Goal: Task Accomplishment & Management: Manage account settings

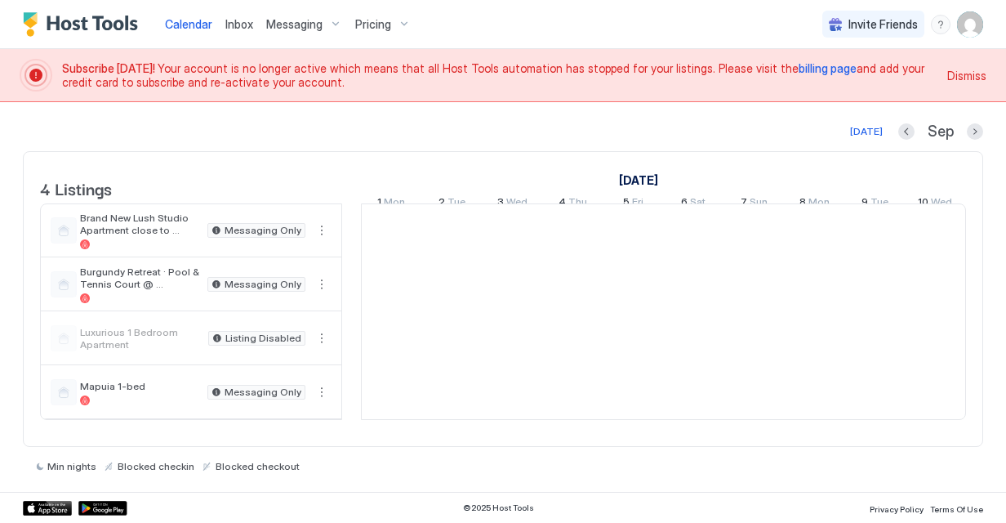
scroll to position [0, 907]
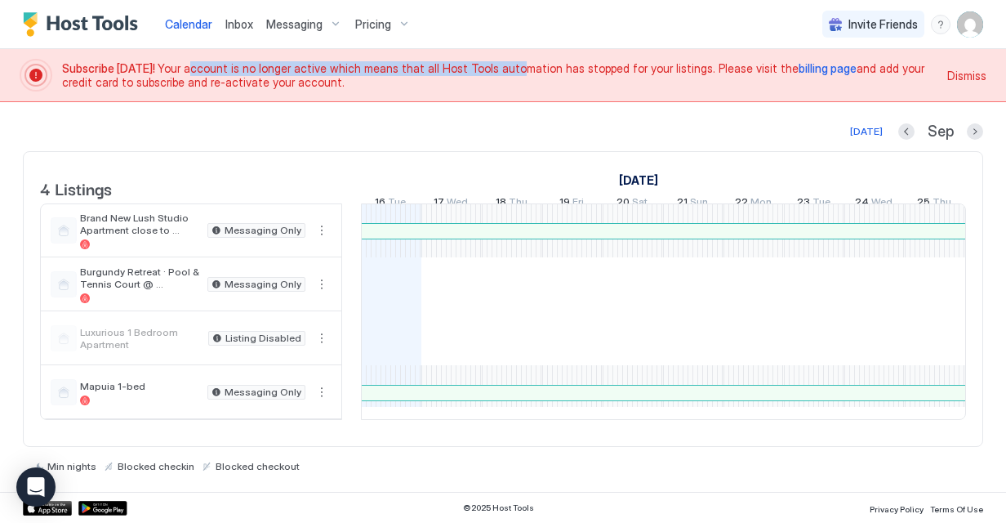
drag, startPoint x: 209, startPoint y: 69, endPoint x: 497, endPoint y: 74, distance: 287.6
click at [497, 74] on span "Subscribe [DATE]! Your account is no longer active which means that all Host To…" at bounding box center [500, 75] width 876 height 29
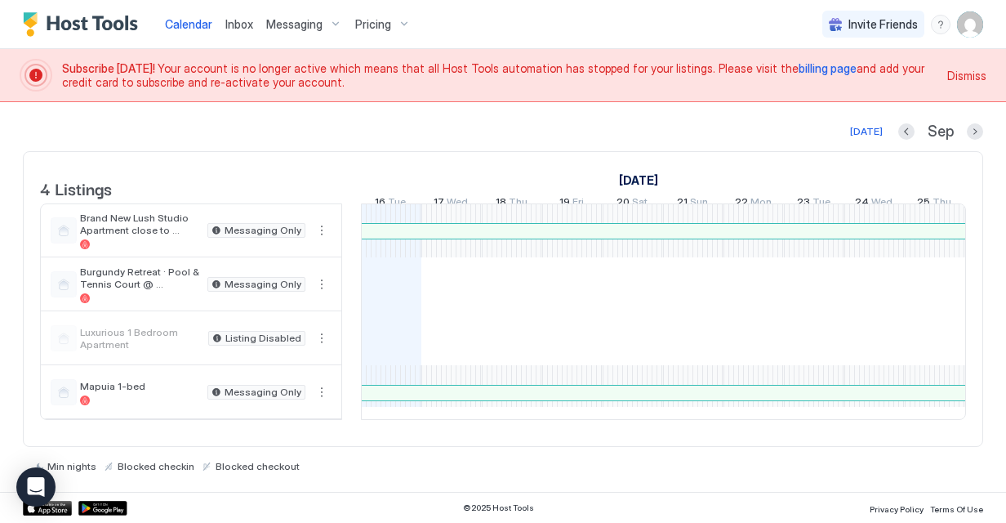
drag, startPoint x: 497, startPoint y: 74, endPoint x: 410, endPoint y: 83, distance: 87.0
click at [410, 83] on span "Subscribe [DATE]! Your account is no longer active which means that all Host To…" at bounding box center [500, 75] width 876 height 29
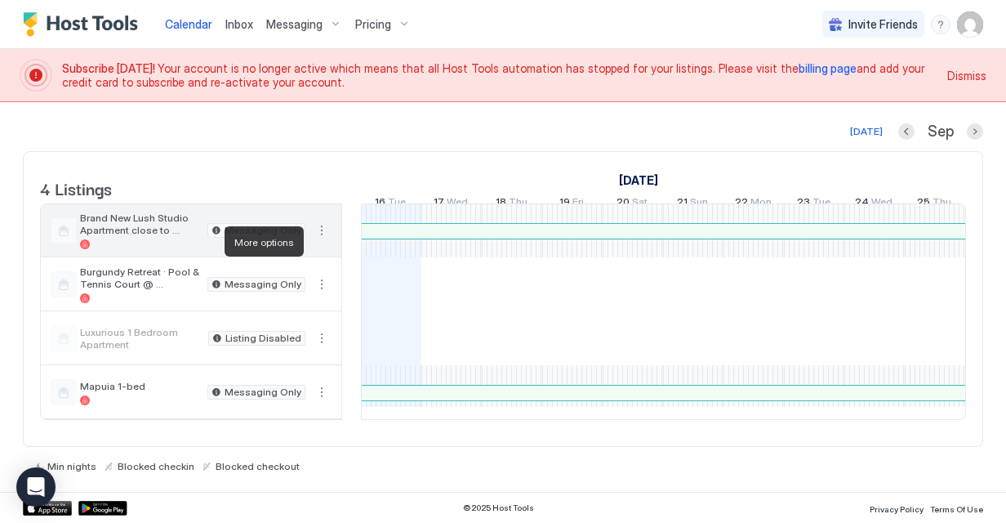
click at [322, 240] on button "More options" at bounding box center [322, 231] width 20 height 20
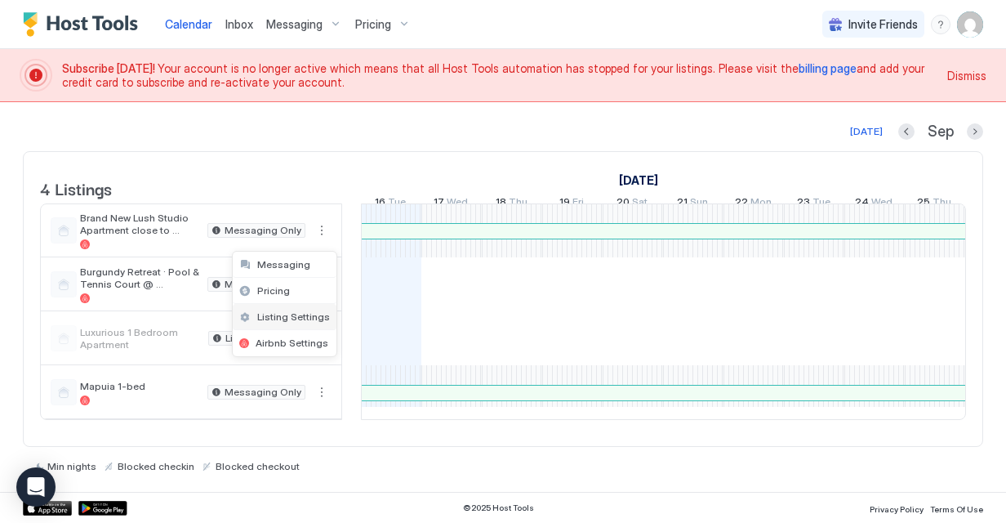
click at [305, 312] on span "Listing Settings" at bounding box center [293, 316] width 73 height 12
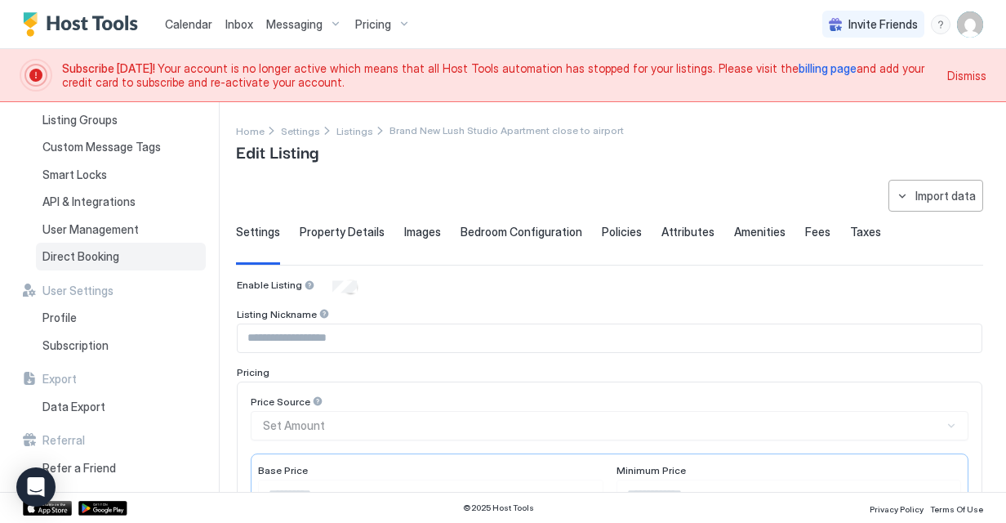
scroll to position [87, 0]
drag, startPoint x: 105, startPoint y: 342, endPoint x: 113, endPoint y: 332, distance: 12.3
click at [105, 342] on span "Subscription" at bounding box center [75, 344] width 66 height 15
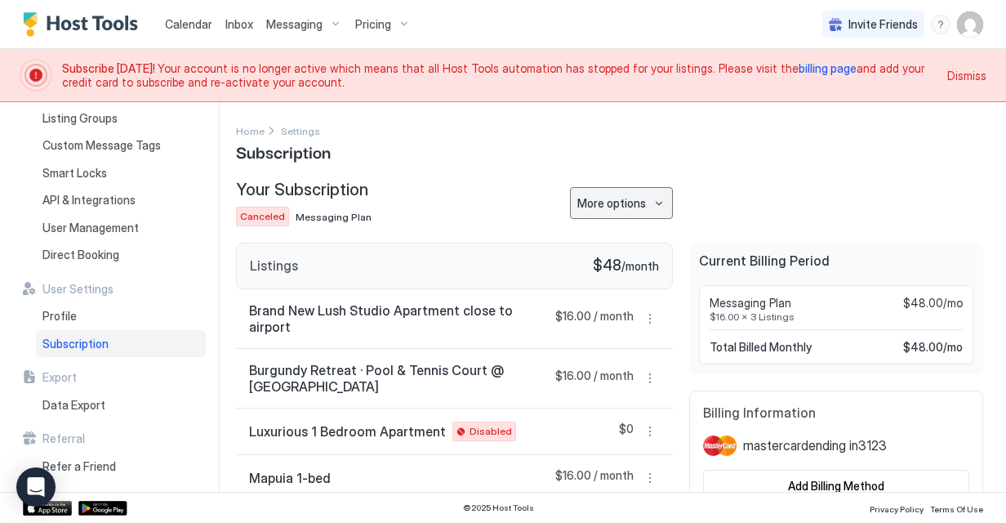
click at [600, 206] on div "More options" at bounding box center [611, 202] width 69 height 17
click at [705, 167] on div at bounding box center [503, 261] width 1006 height 523
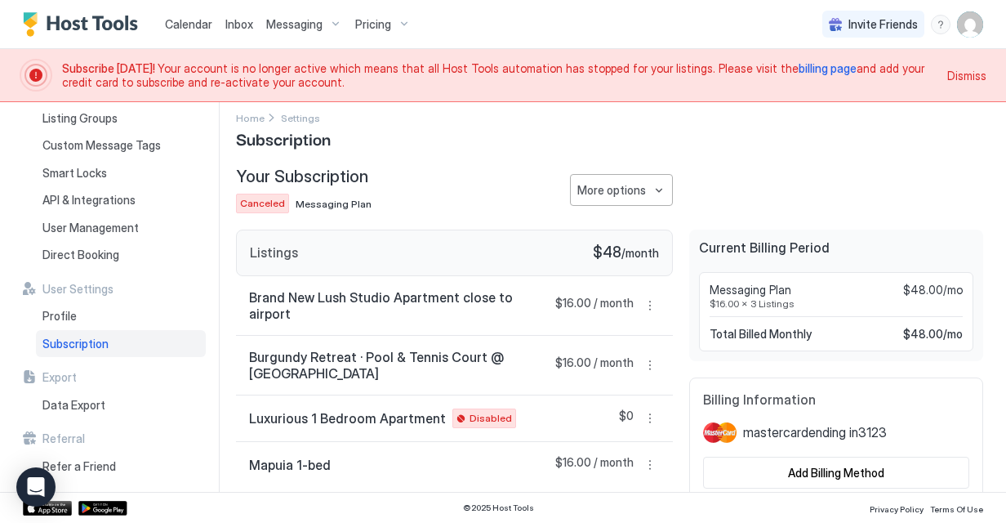
scroll to position [20, 0]
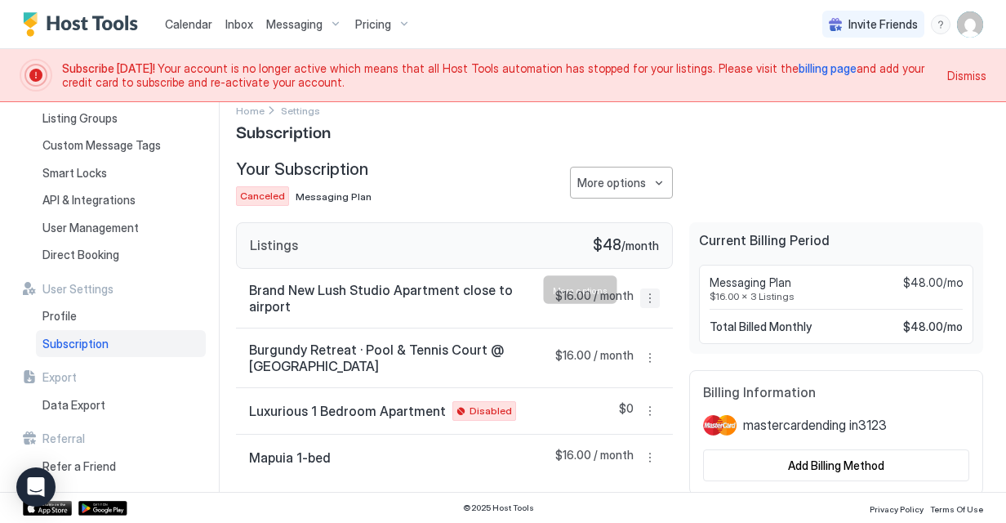
click at [644, 292] on button "More options" at bounding box center [650, 298] width 20 height 20
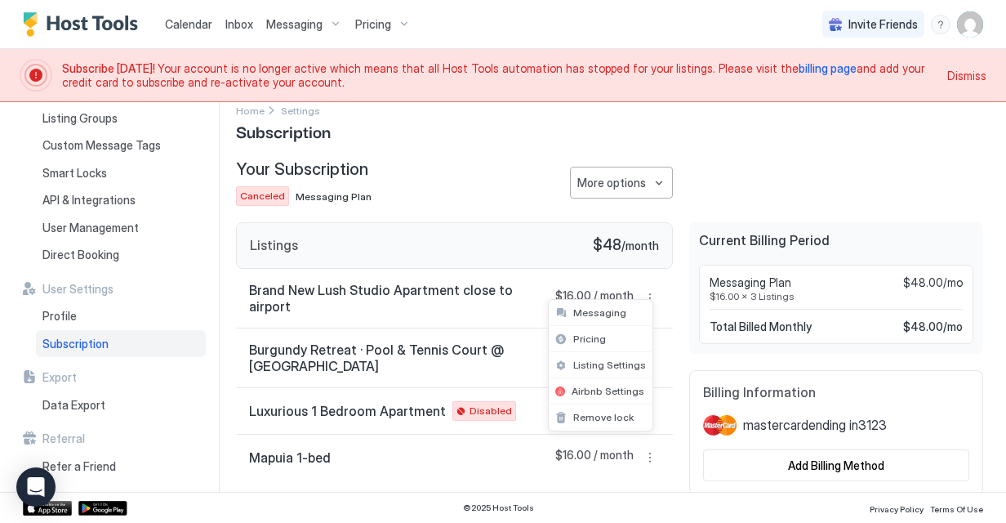
click at [604, 485] on div at bounding box center [503, 261] width 1006 height 523
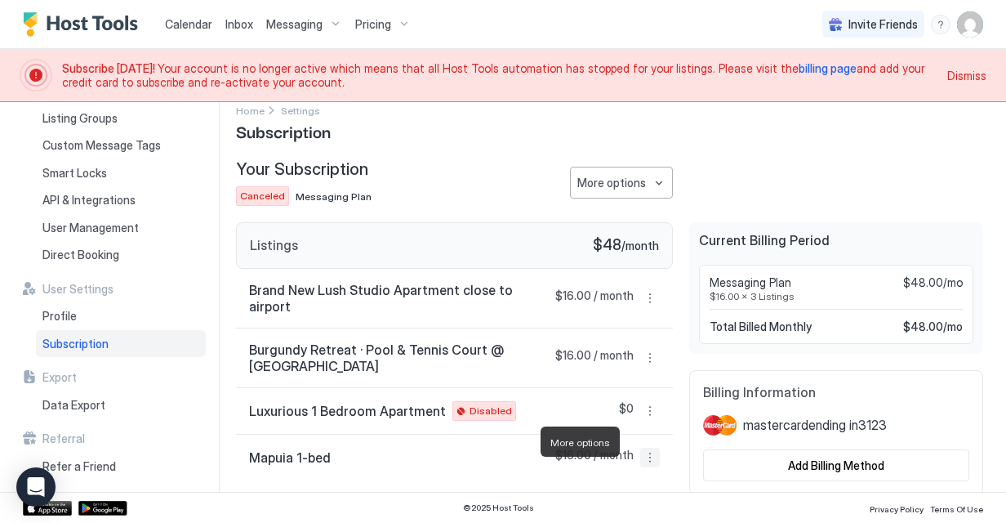
click at [640, 448] on button "More options" at bounding box center [650, 458] width 20 height 20
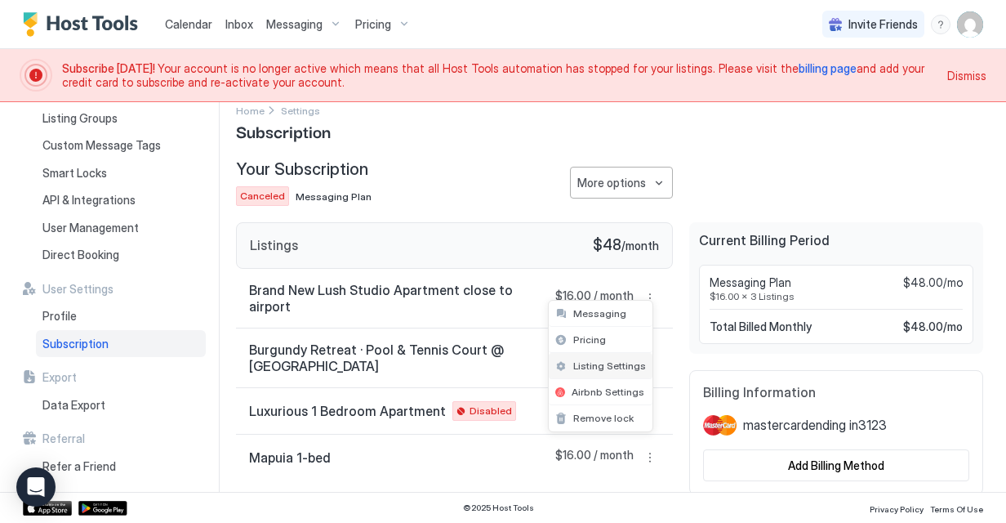
click at [607, 374] on div "Listing Settings" at bounding box center [601, 366] width 104 height 26
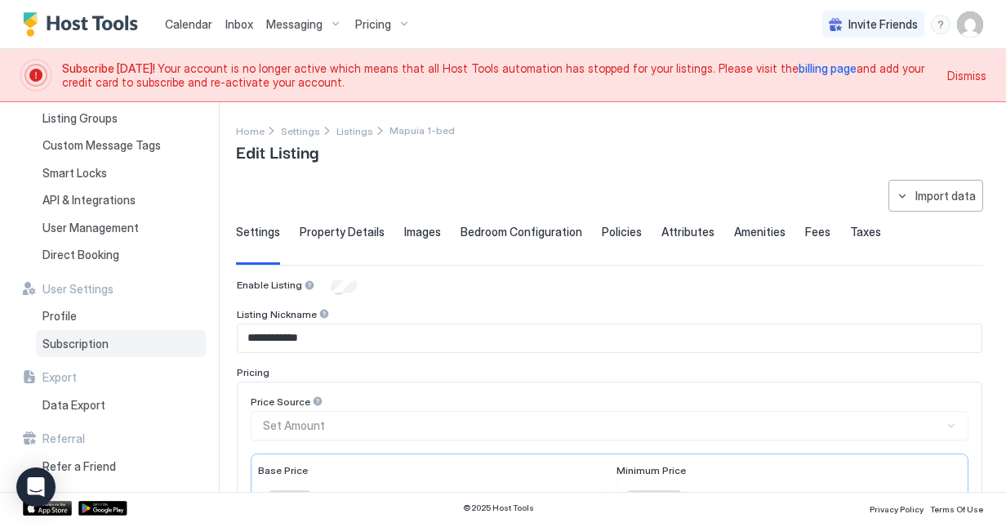
click at [70, 342] on span "Subscription" at bounding box center [75, 344] width 66 height 15
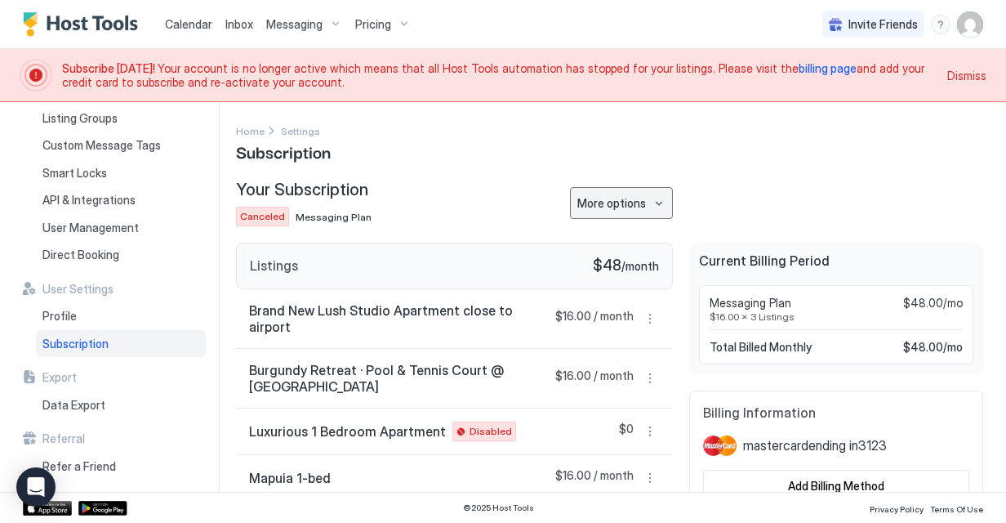
click at [546, 190] on div "Your Subscription Canceled Messaging Plan More options" at bounding box center [454, 203] width 437 height 47
click at [578, 198] on div "More options" at bounding box center [611, 202] width 69 height 17
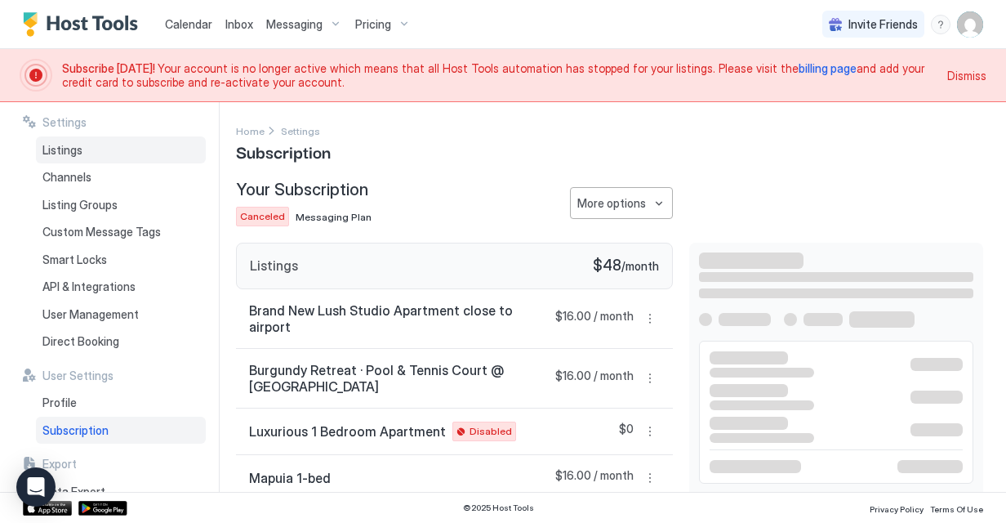
click at [83, 136] on div "Listings" at bounding box center [121, 150] width 170 height 28
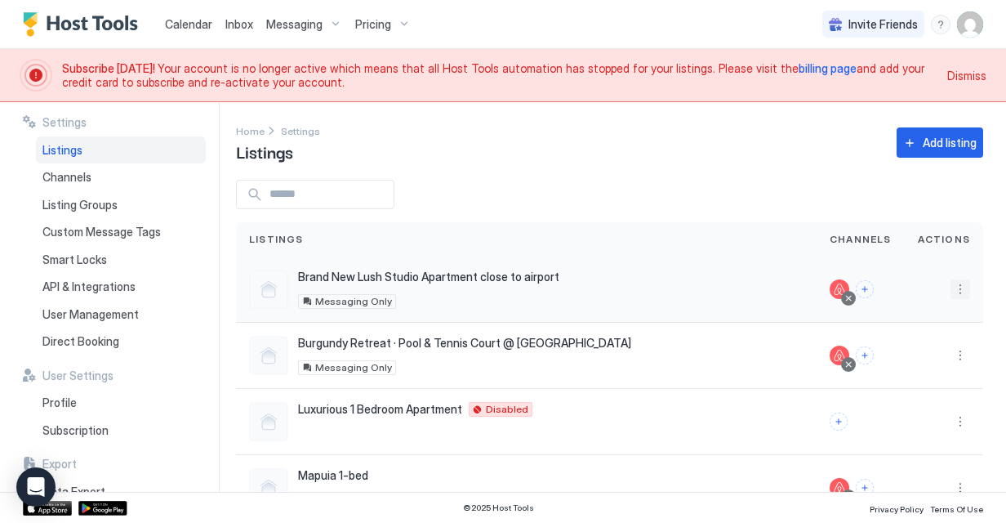
click at [951, 287] on button "More options" at bounding box center [961, 289] width 20 height 20
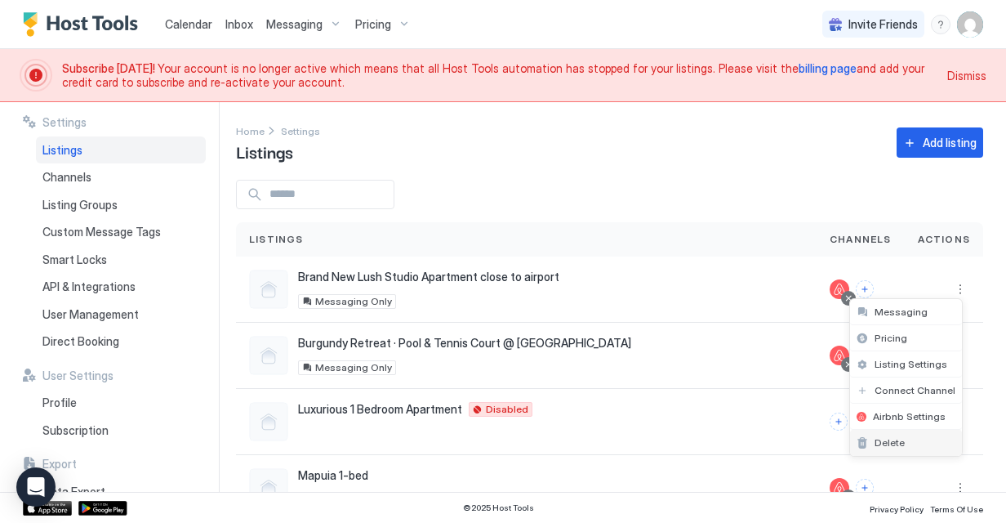
click at [894, 444] on span "Delete" at bounding box center [890, 442] width 30 height 12
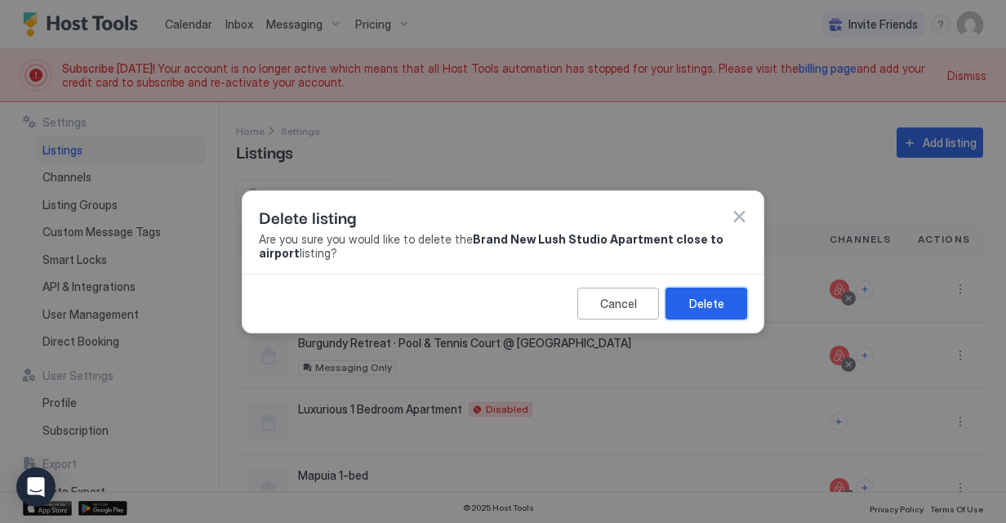
click at [709, 302] on div "Delete" at bounding box center [706, 303] width 35 height 17
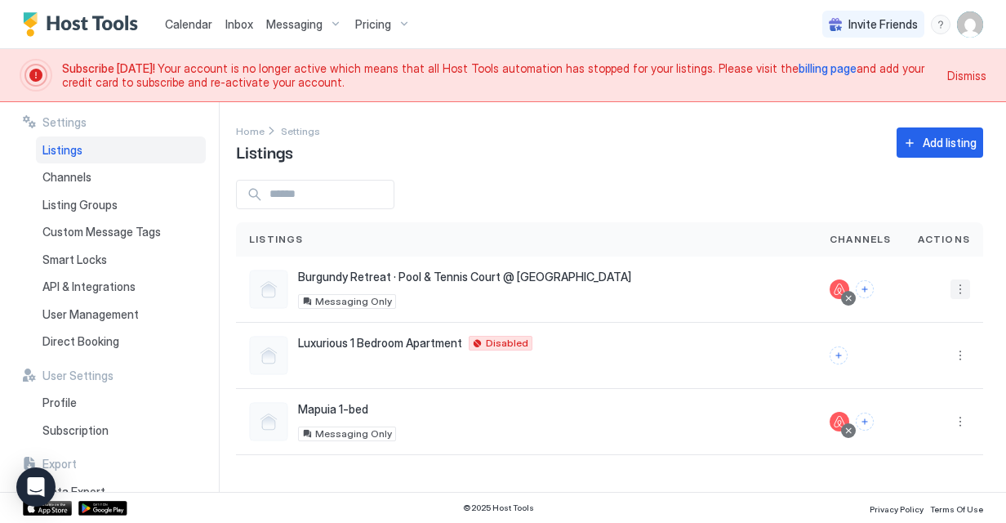
click at [963, 288] on button "More options" at bounding box center [961, 289] width 20 height 20
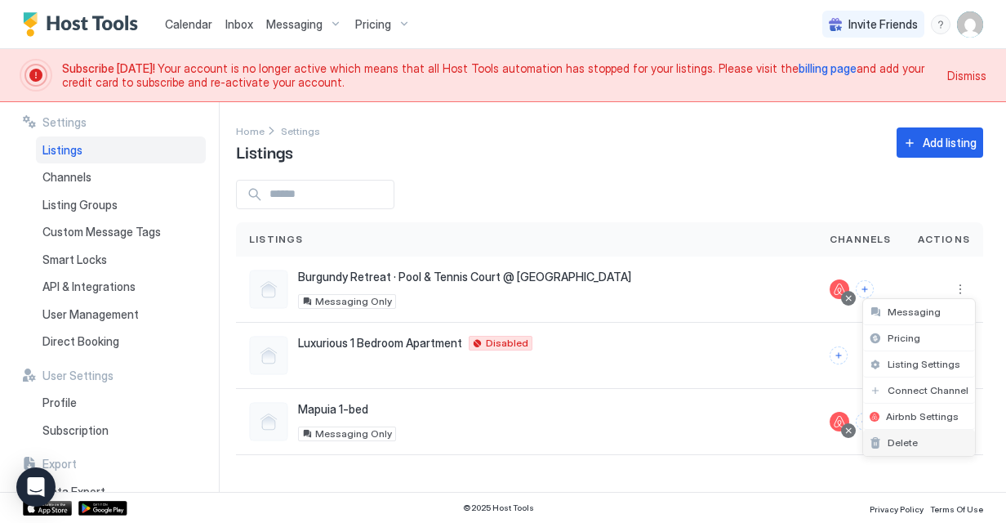
click at [914, 439] on span "Delete" at bounding box center [903, 442] width 30 height 12
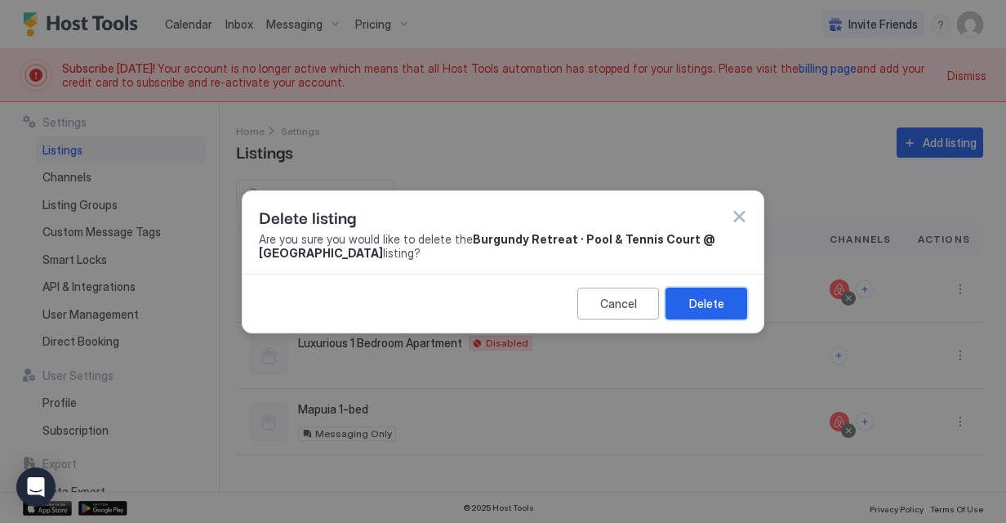
click at [701, 301] on div "Delete" at bounding box center [706, 303] width 35 height 17
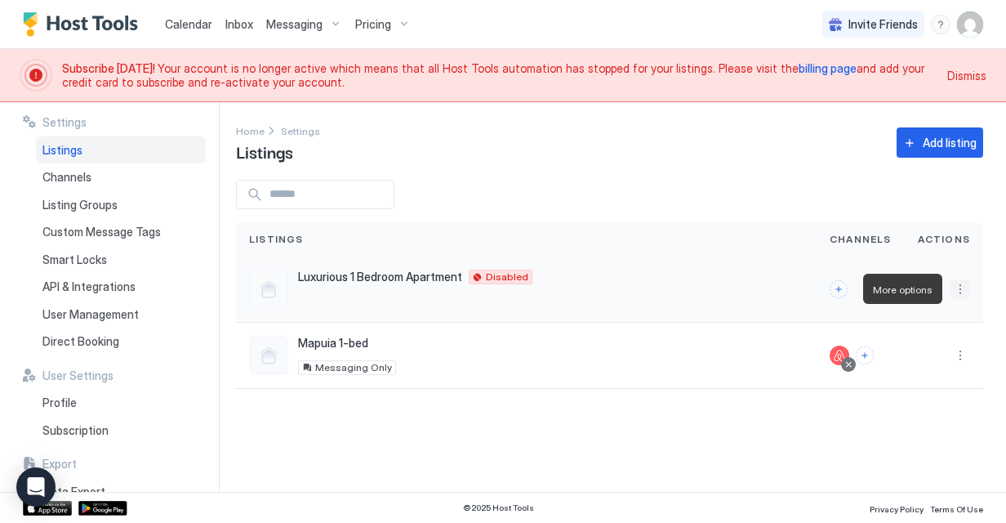
click at [960, 287] on button "More options" at bounding box center [961, 289] width 20 height 20
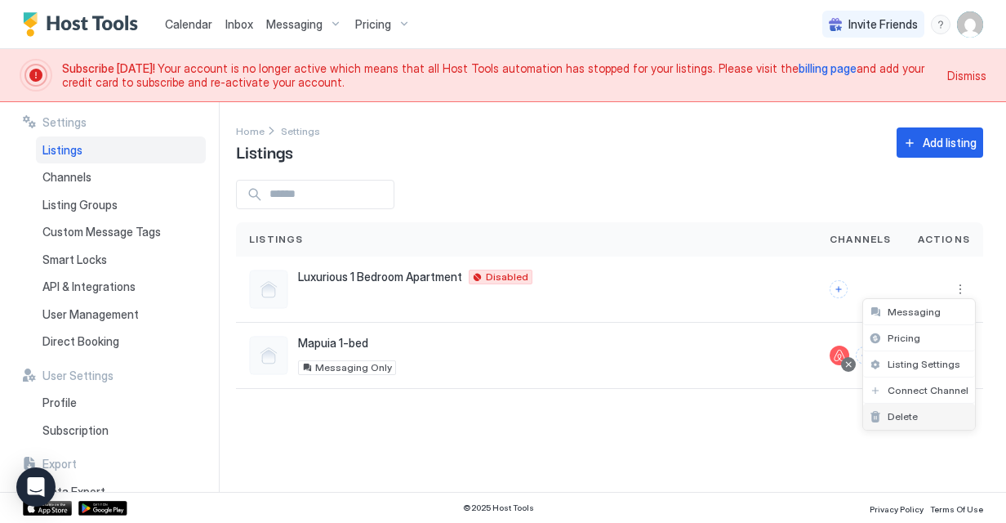
click at [915, 420] on span "Delete" at bounding box center [903, 416] width 30 height 12
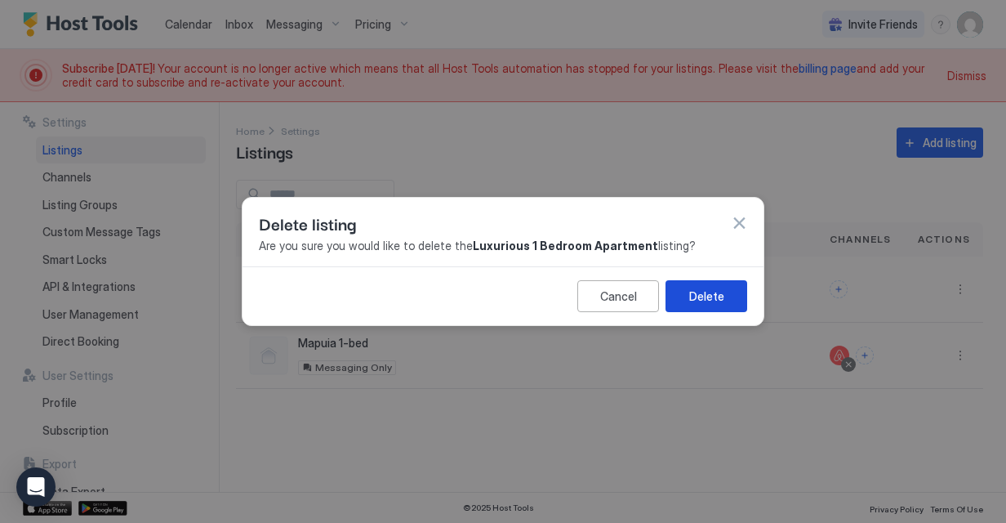
click at [701, 295] on div "Delete" at bounding box center [706, 296] width 35 height 17
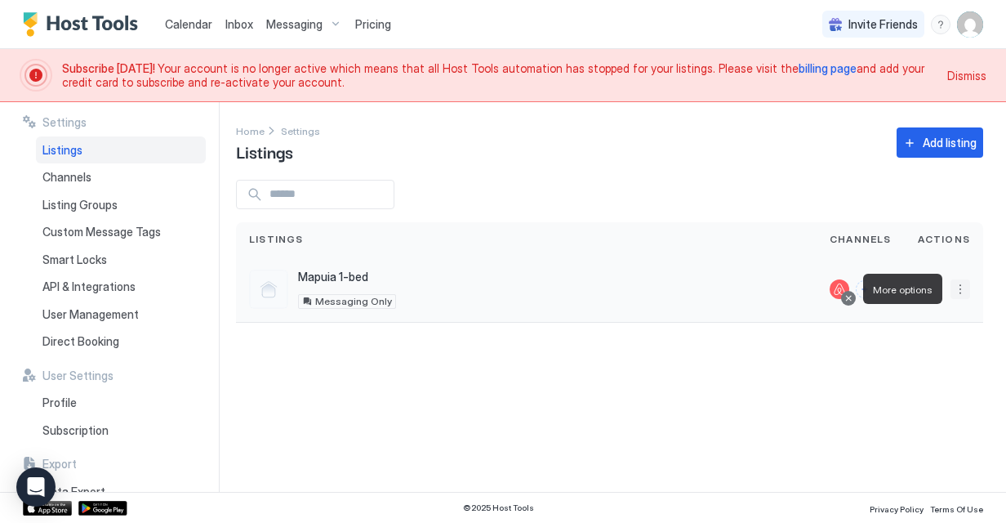
click at [965, 284] on button "More options" at bounding box center [961, 289] width 20 height 20
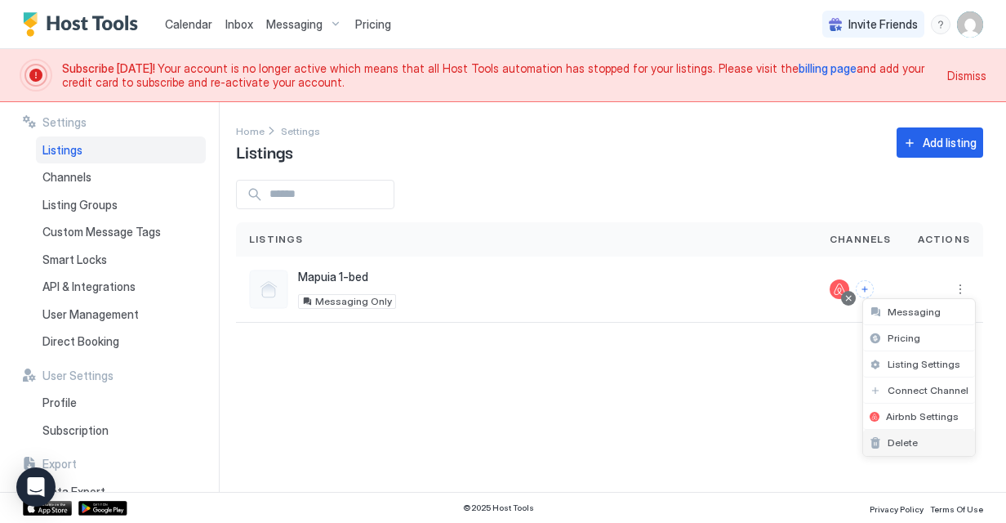
click at [937, 430] on div "Delete" at bounding box center [919, 443] width 112 height 26
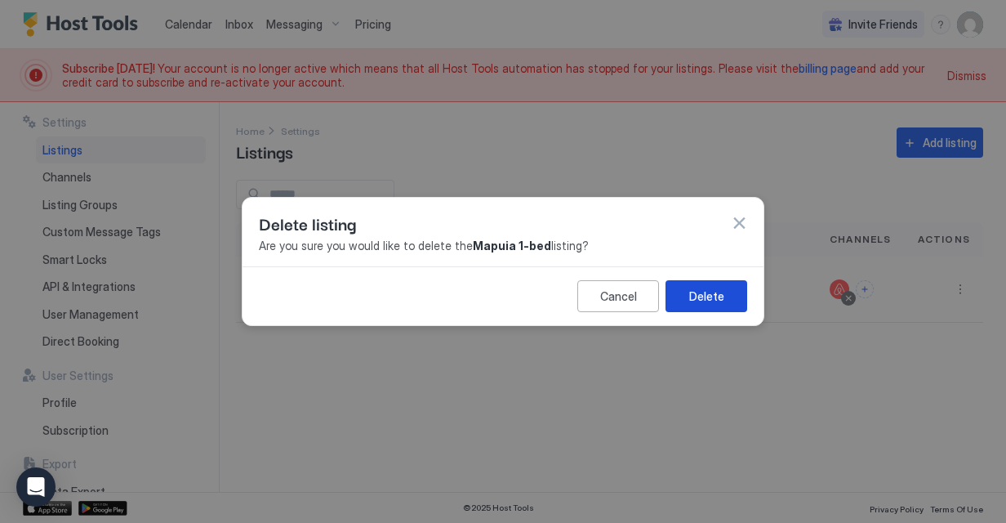
click at [734, 289] on button "Delete" at bounding box center [707, 296] width 82 height 32
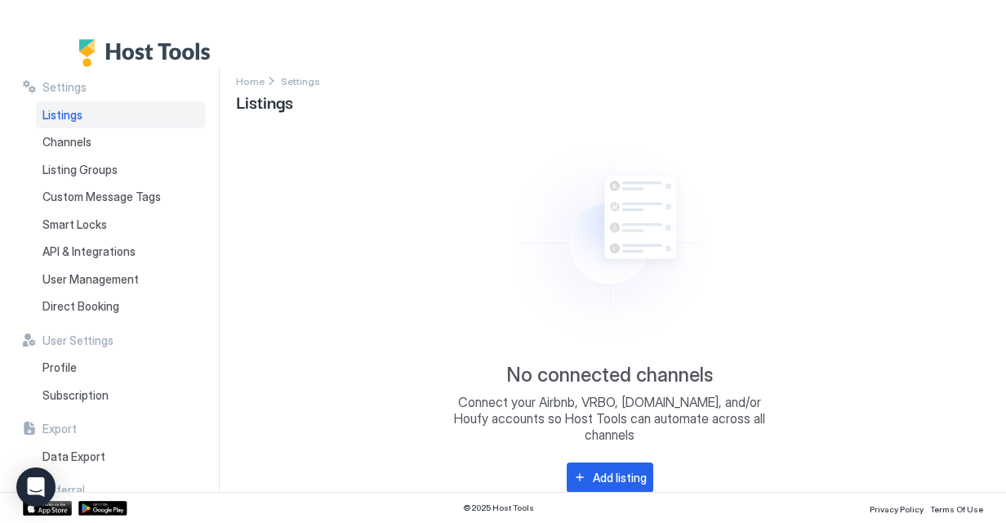
scroll to position [18, 0]
